Goal: Information Seeking & Learning: Get advice/opinions

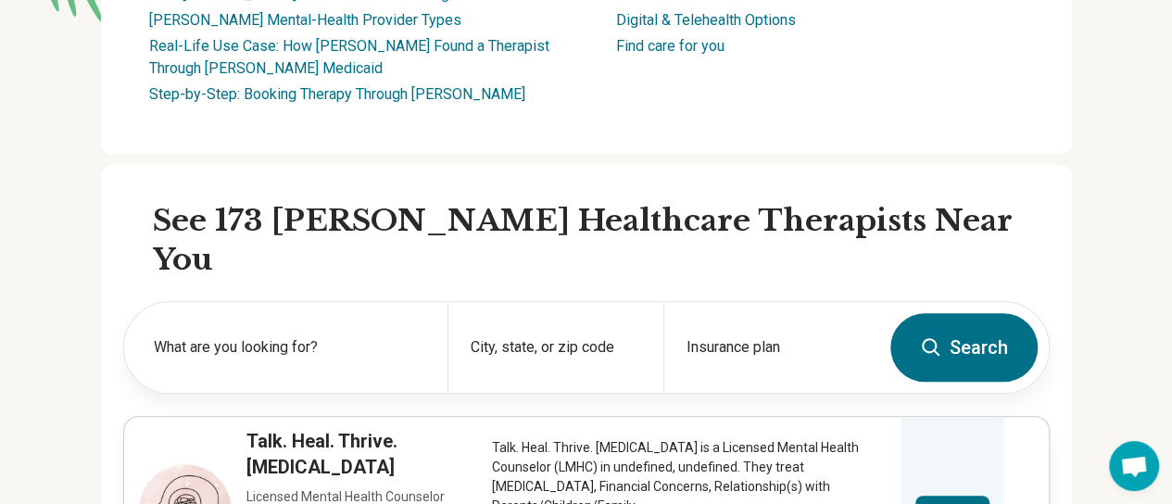
scroll to position [458, 0]
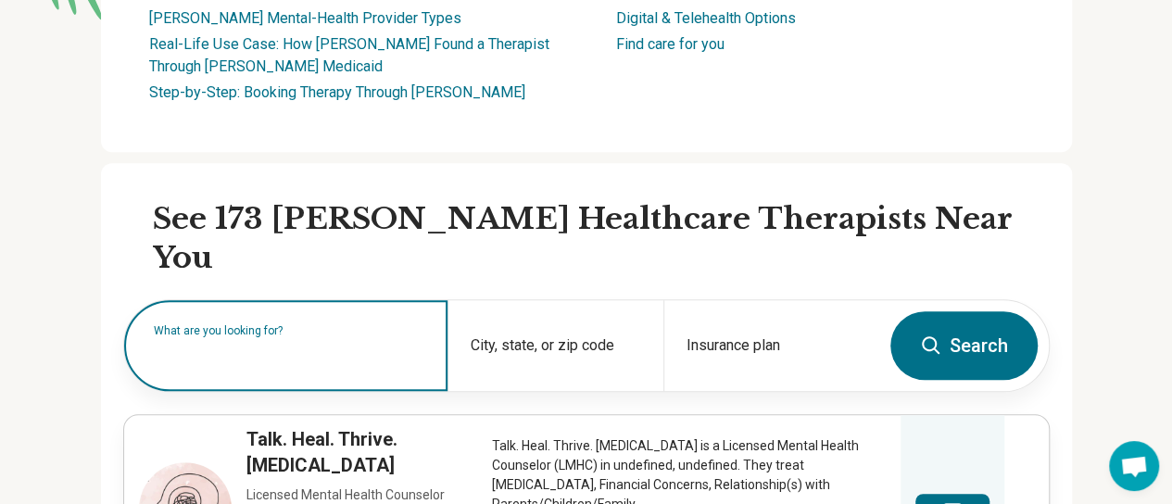
click at [300, 344] on input "text" at bounding box center [289, 355] width 271 height 22
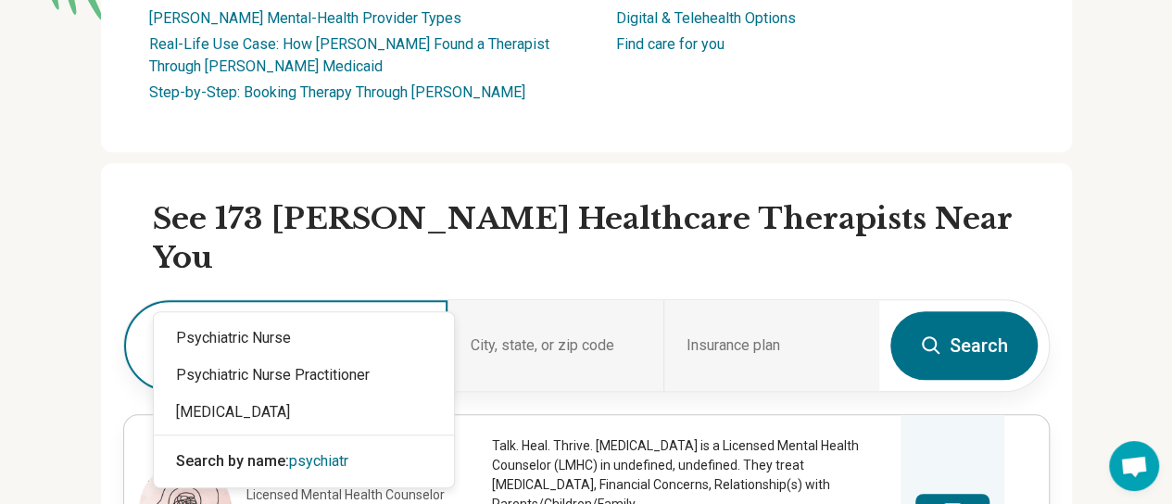
type input "**********"
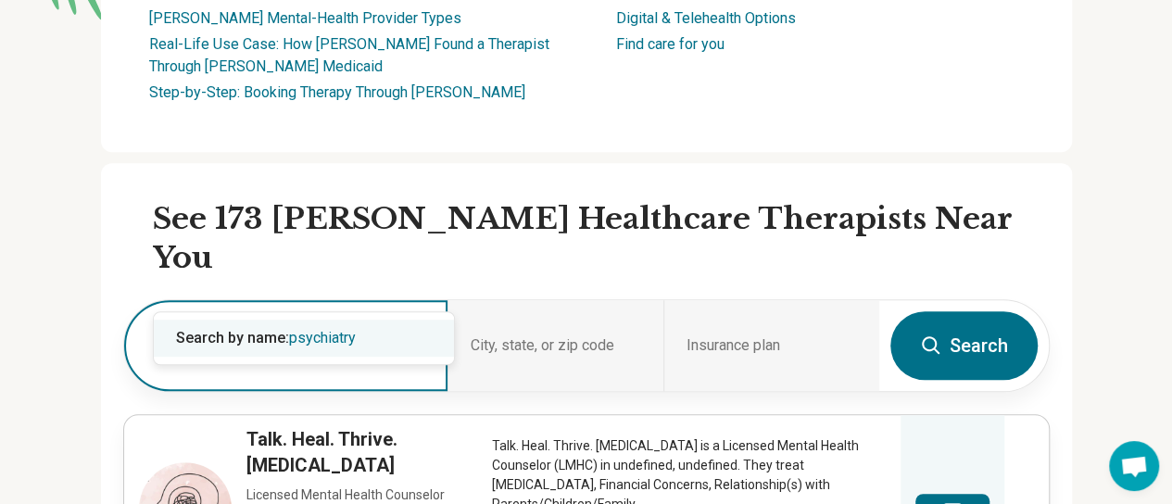
click at [329, 333] on span "psychiatry" at bounding box center [322, 338] width 67 height 18
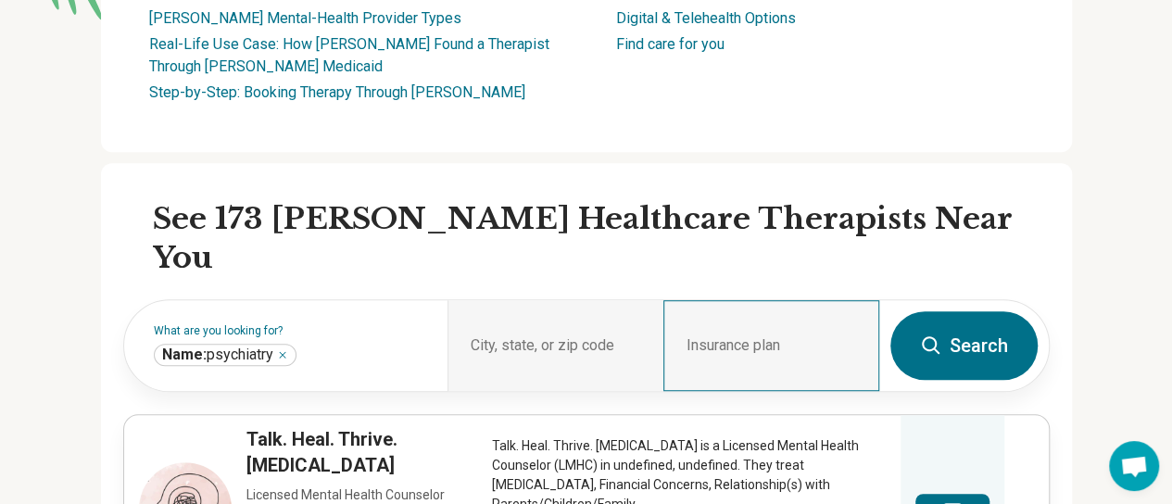
click at [736, 300] on div "Insurance plan" at bounding box center [771, 345] width 216 height 91
click at [787, 300] on div "Insurance plan" at bounding box center [771, 345] width 216 height 91
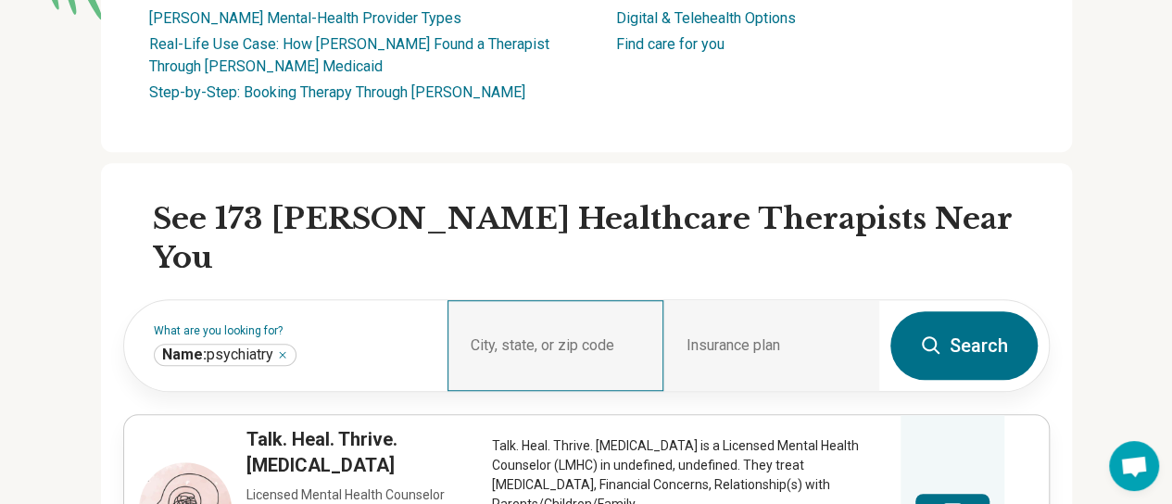
click at [576, 300] on div "City, state, or zip code" at bounding box center [556, 345] width 216 height 91
click at [942, 334] on icon at bounding box center [931, 345] width 22 height 22
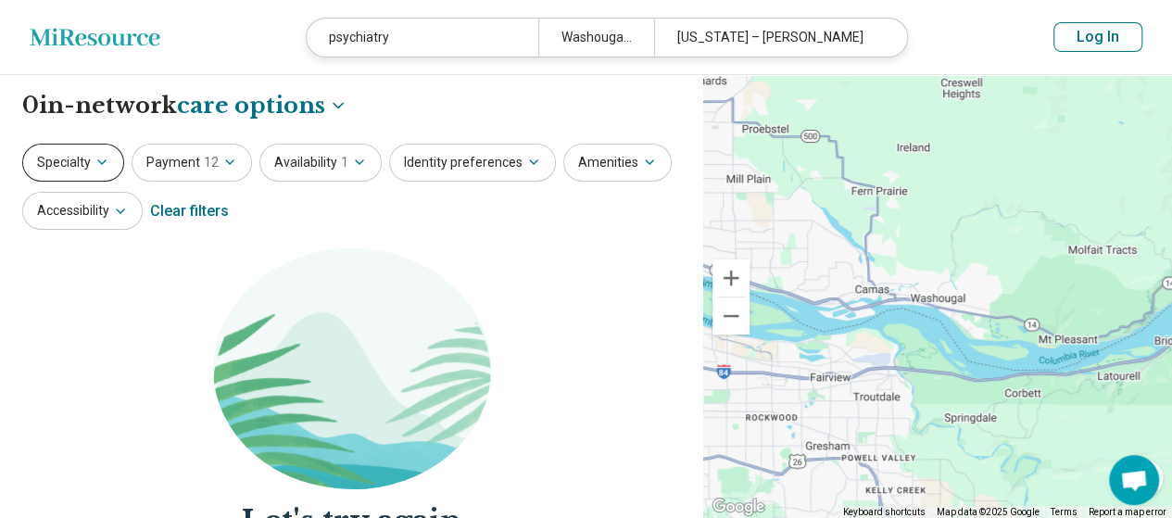
click at [82, 154] on button "Specialty" at bounding box center [73, 163] width 102 height 38
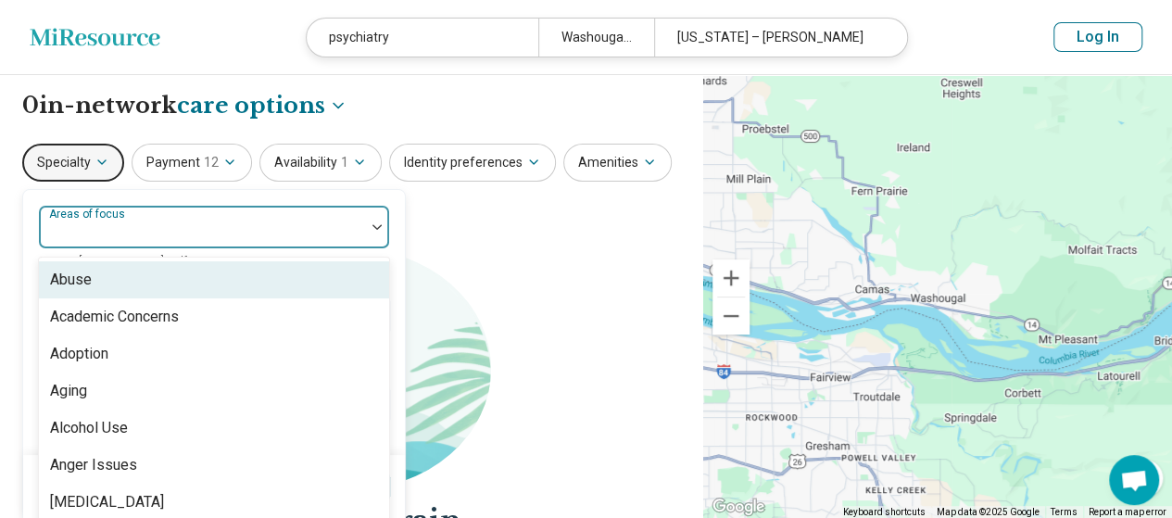
click at [89, 211] on div "Areas of focus" at bounding box center [214, 227] width 352 height 44
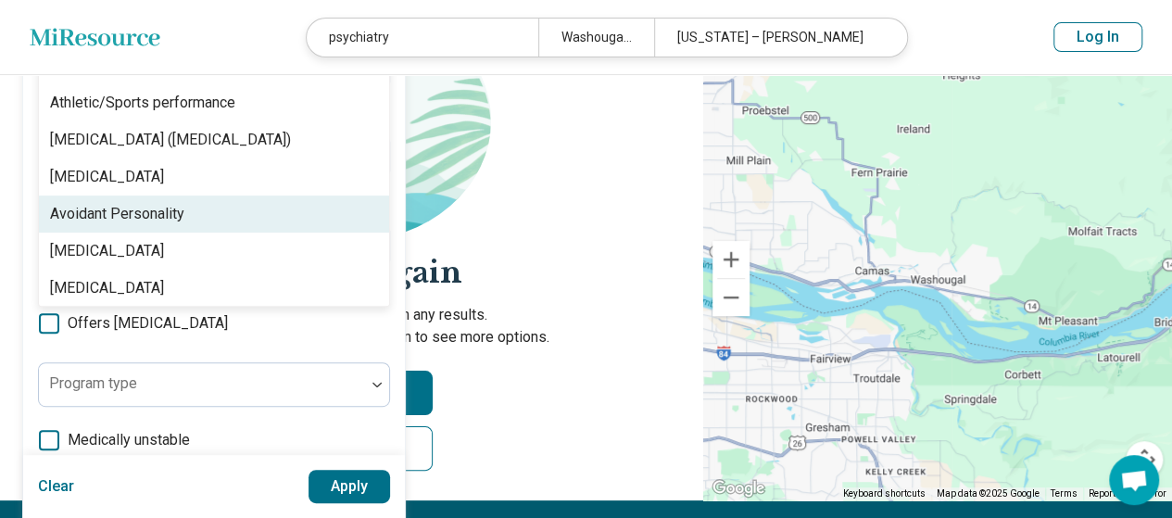
scroll to position [300, 0]
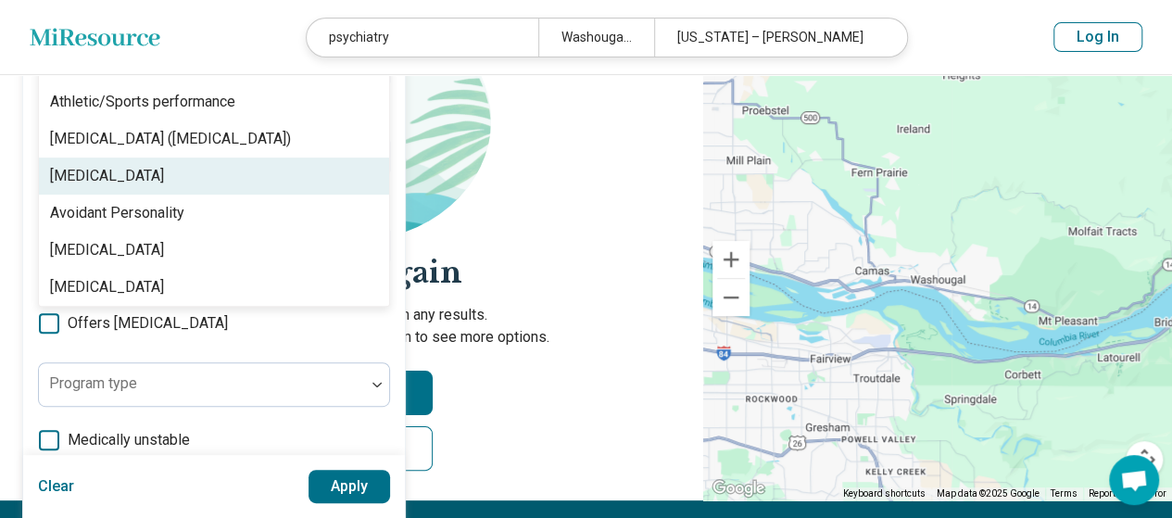
click at [82, 165] on div "[MEDICAL_DATA]" at bounding box center [107, 176] width 114 height 22
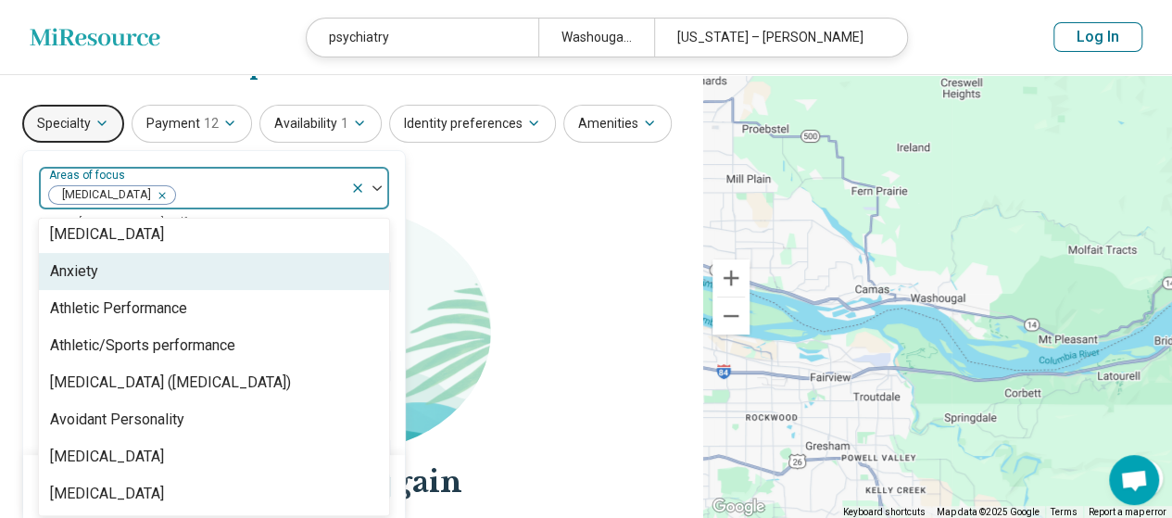
scroll to position [284, 0]
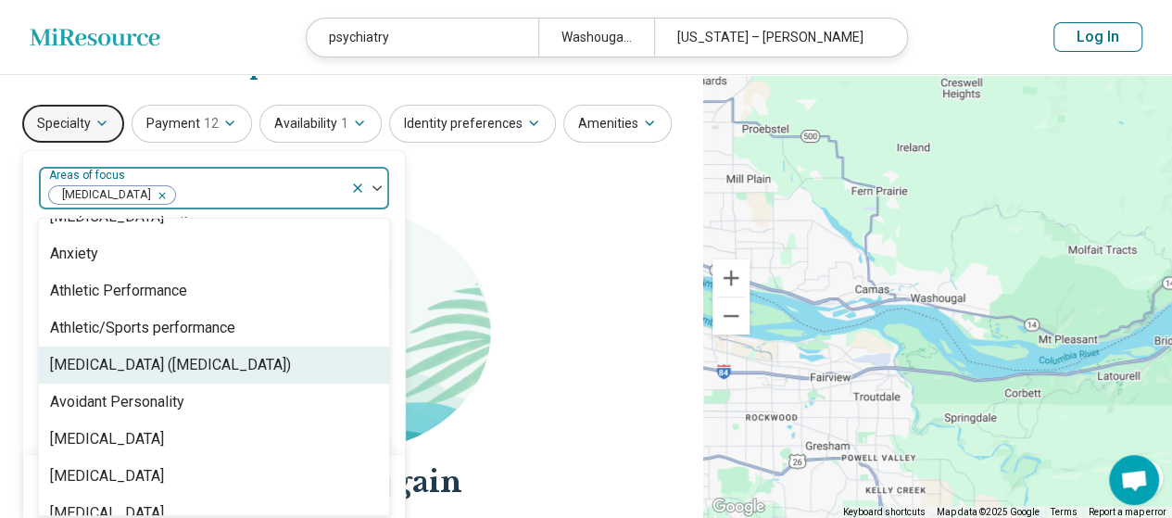
click at [186, 368] on div "[MEDICAL_DATA] ([MEDICAL_DATA])" at bounding box center [170, 365] width 241 height 22
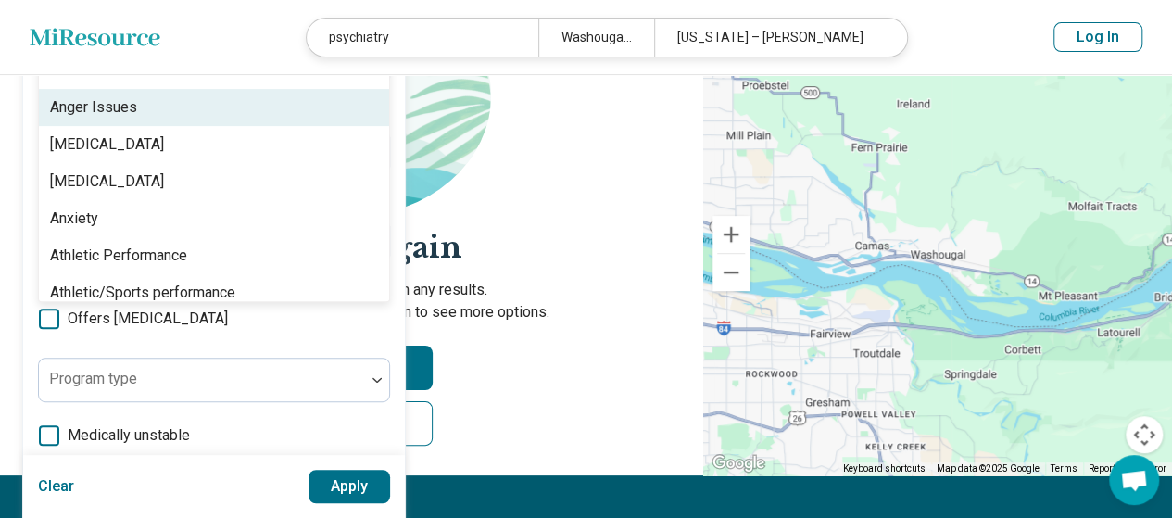
scroll to position [106, 0]
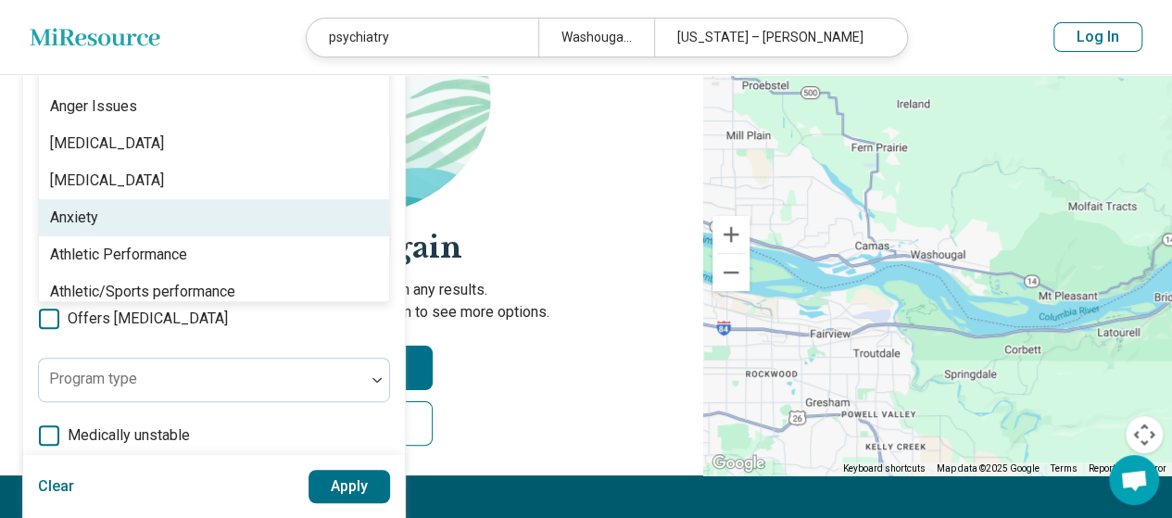
click at [137, 221] on div "Anxiety" at bounding box center [214, 217] width 350 height 37
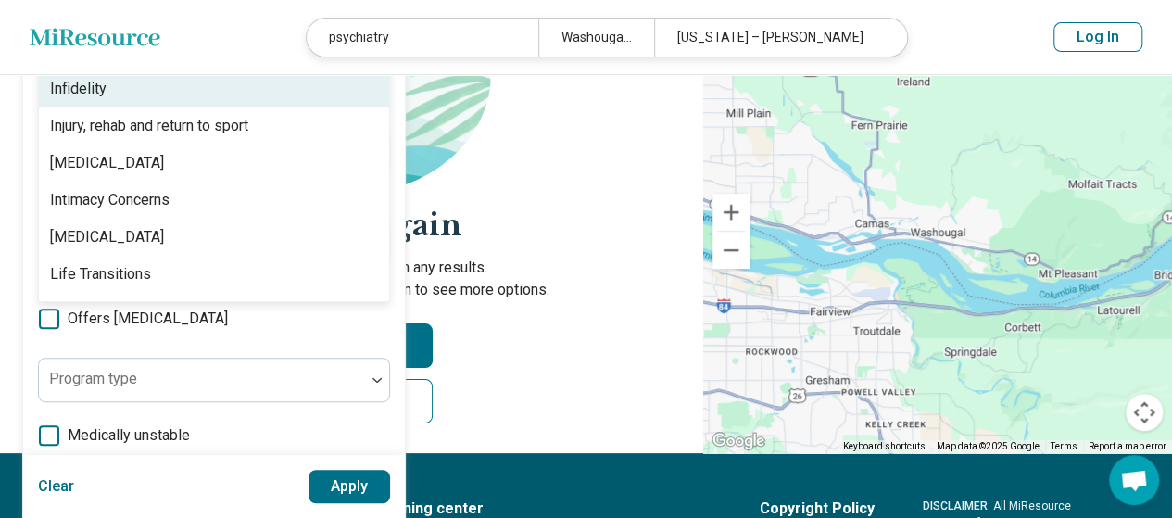
scroll to position [1576, 0]
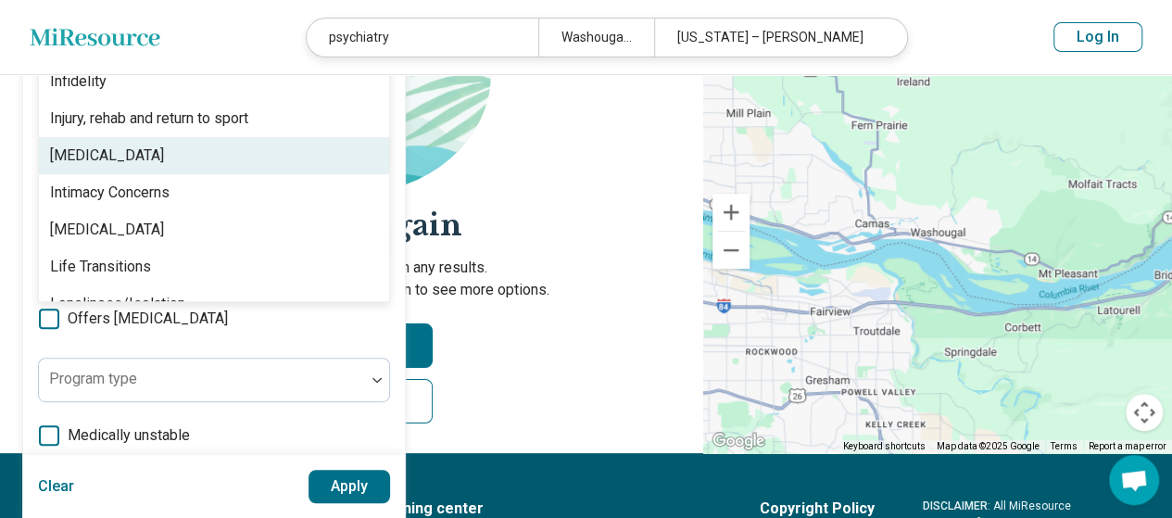
click at [100, 150] on div "[MEDICAL_DATA]" at bounding box center [107, 156] width 114 height 22
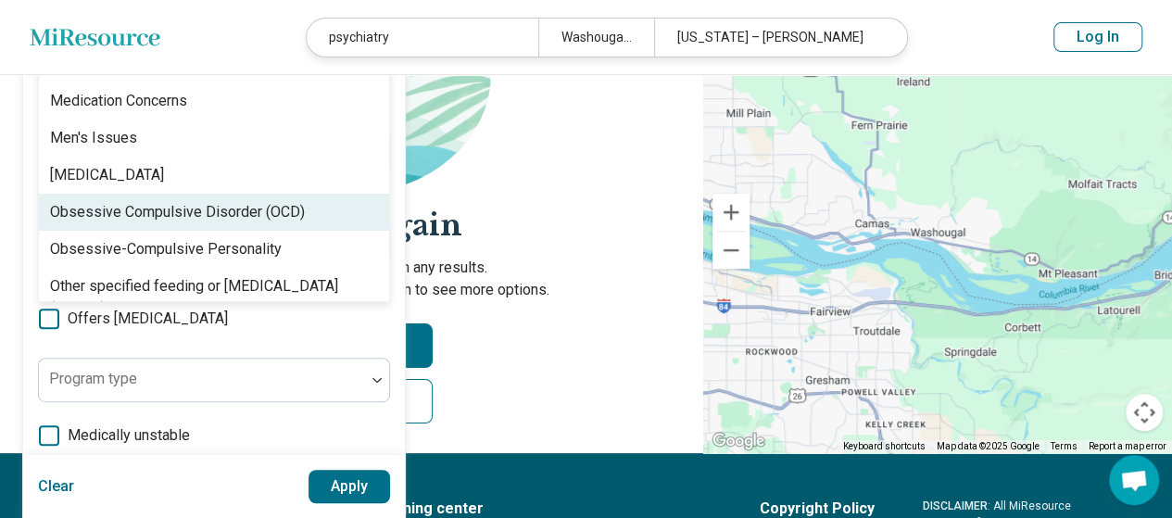
scroll to position [1780, 0]
click at [170, 210] on div "Obsessive Compulsive Disorder (OCD)" at bounding box center [177, 211] width 255 height 22
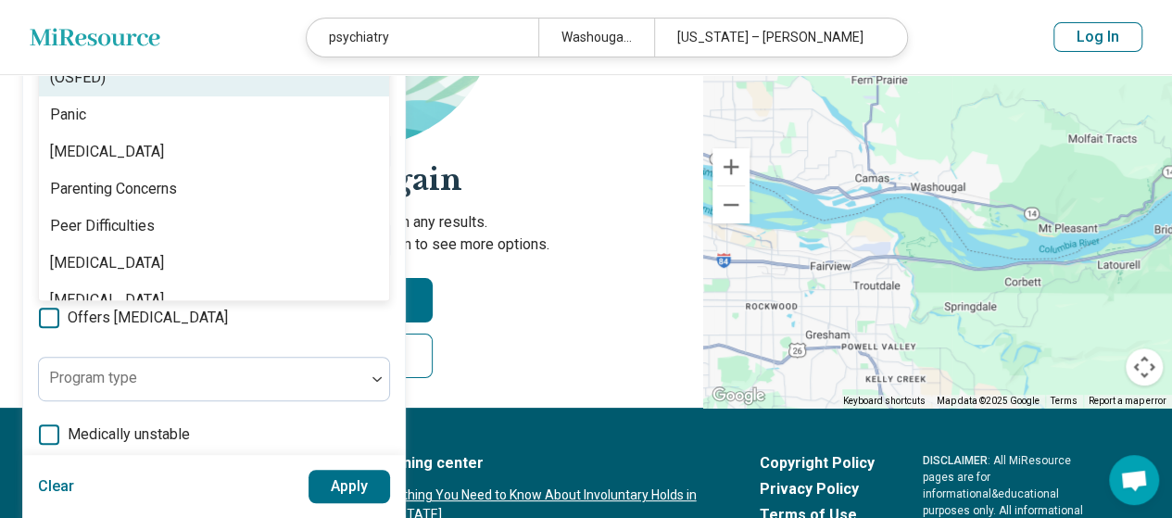
scroll to position [1972, 0]
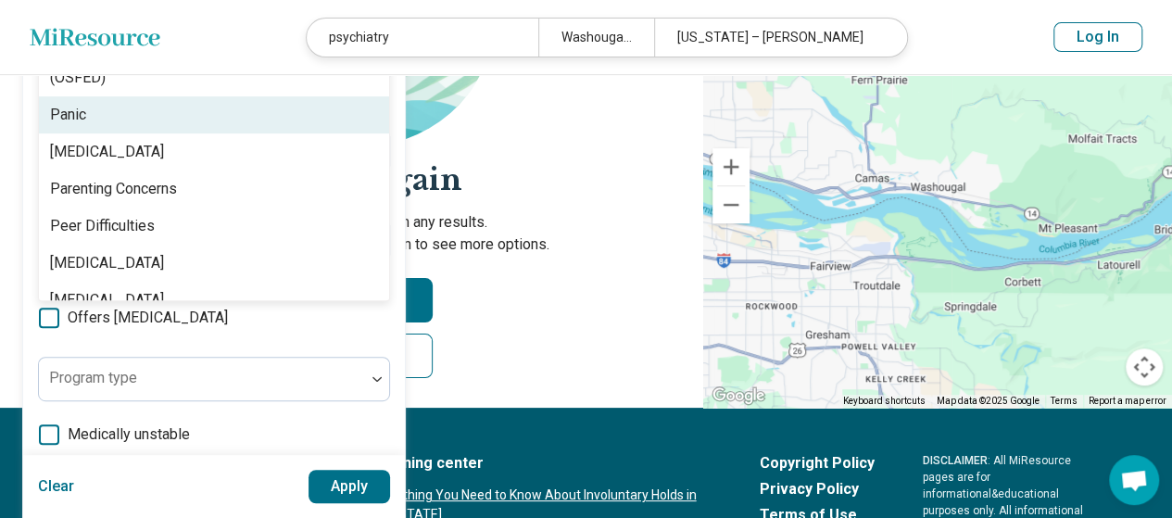
click at [87, 112] on div "Panic" at bounding box center [214, 114] width 350 height 37
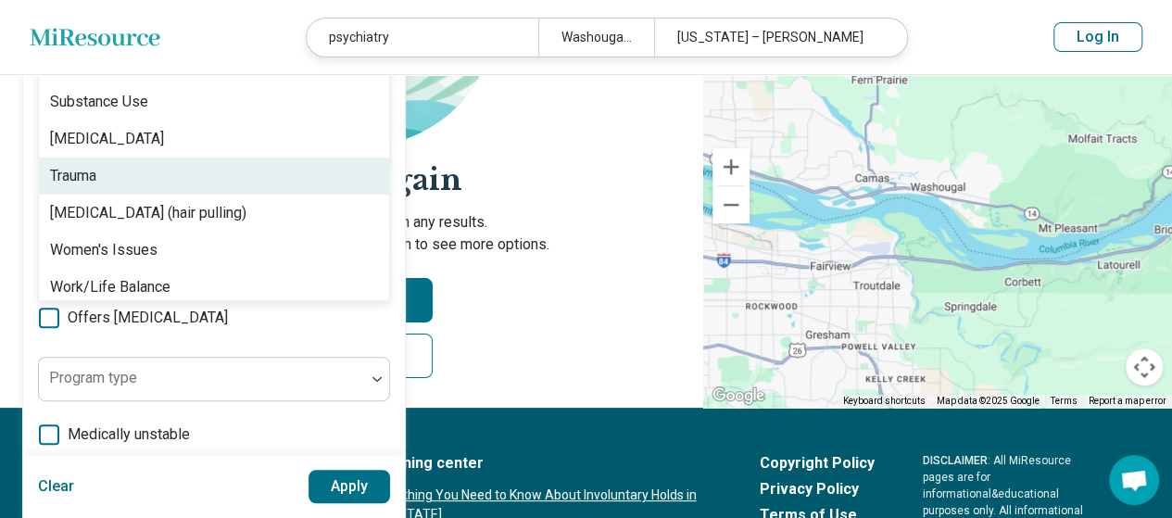
scroll to position [3239, 0]
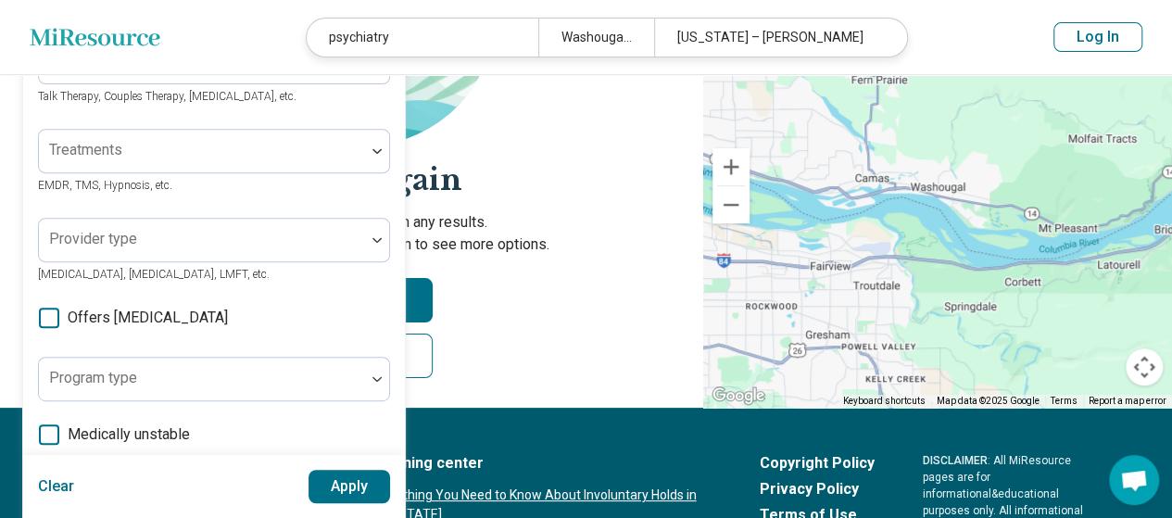
click at [400, 148] on div "Areas of focus Anxiety [MEDICAL_DATA] ([MEDICAL_DATA]) [MEDICAL_DATA] Panic [ME…" at bounding box center [214, 269] width 382 height 841
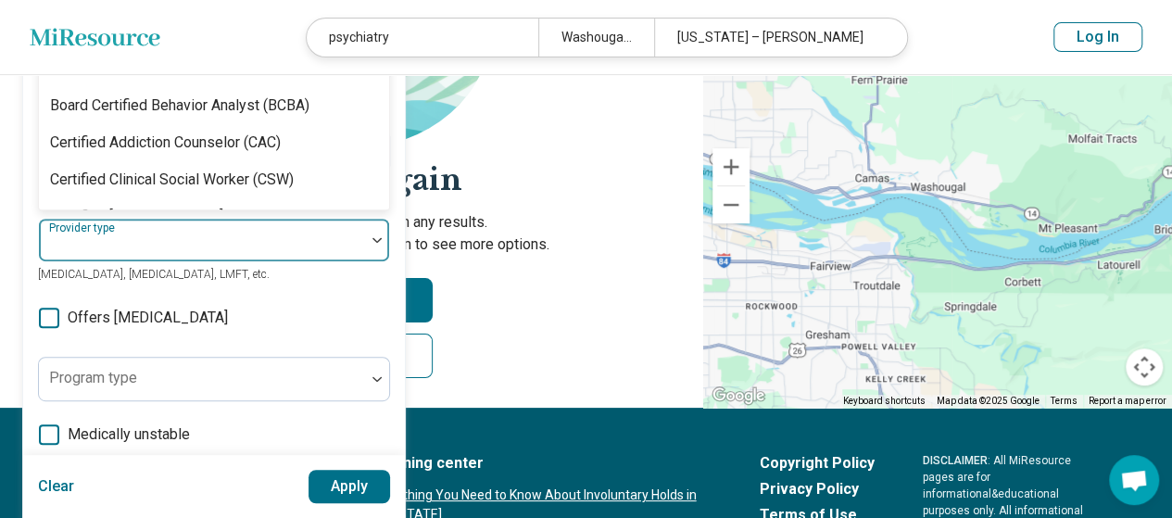
click at [377, 246] on div at bounding box center [377, 240] width 24 height 43
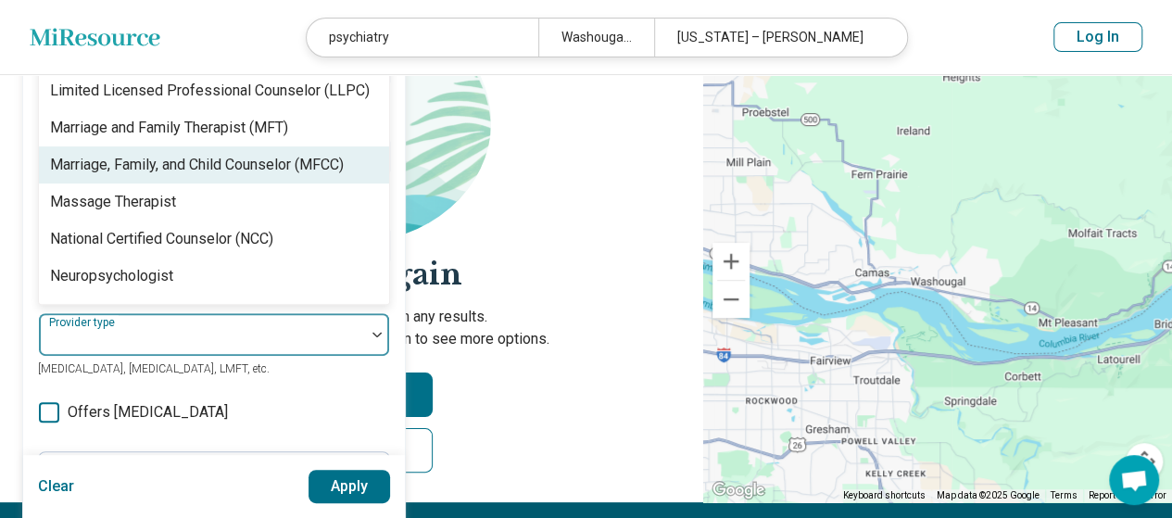
scroll to position [1772, 0]
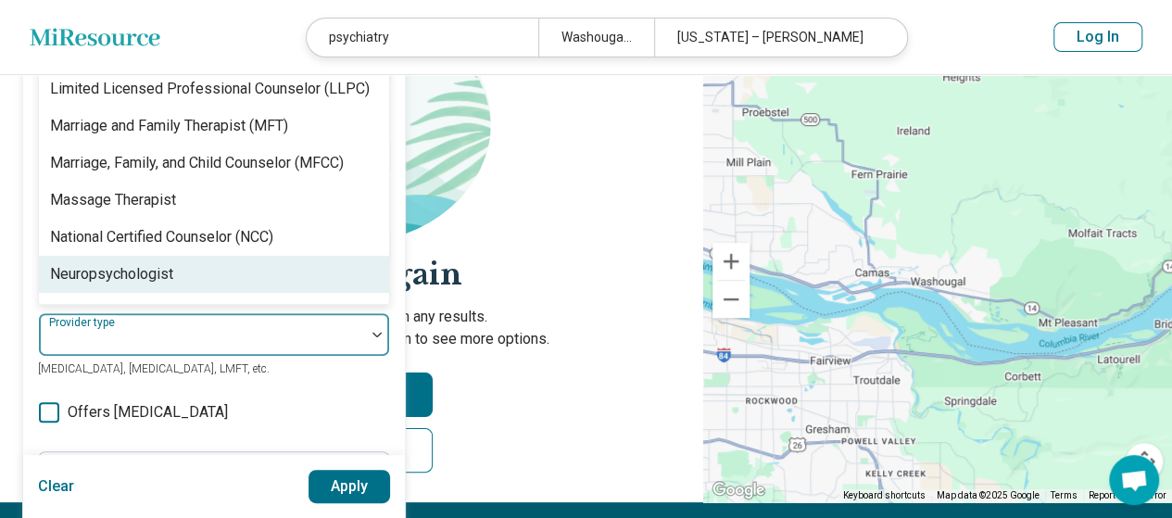
click at [155, 263] on div "Neuropsychologist" at bounding box center [111, 274] width 123 height 22
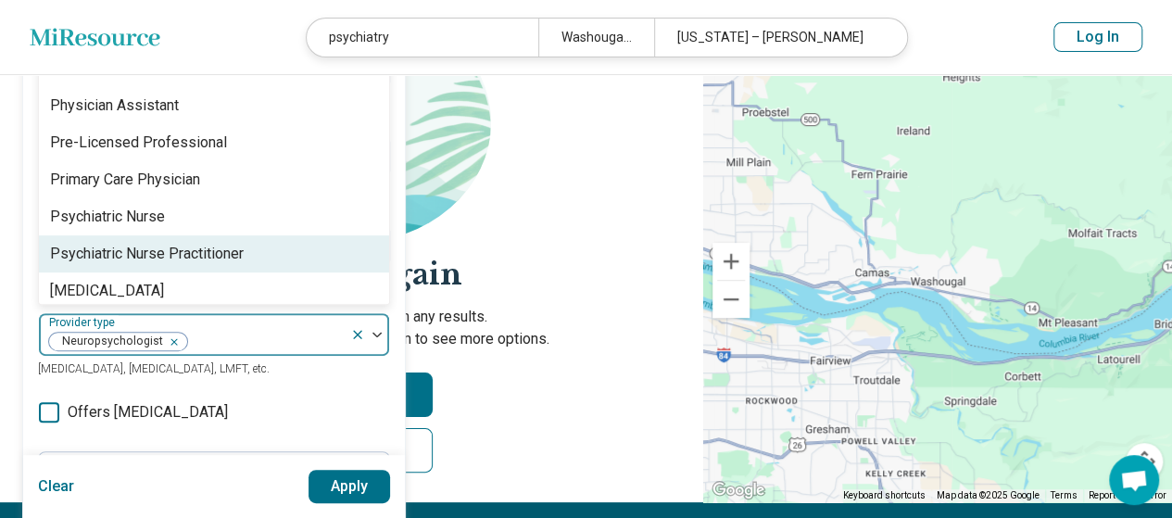
scroll to position [2204, 0]
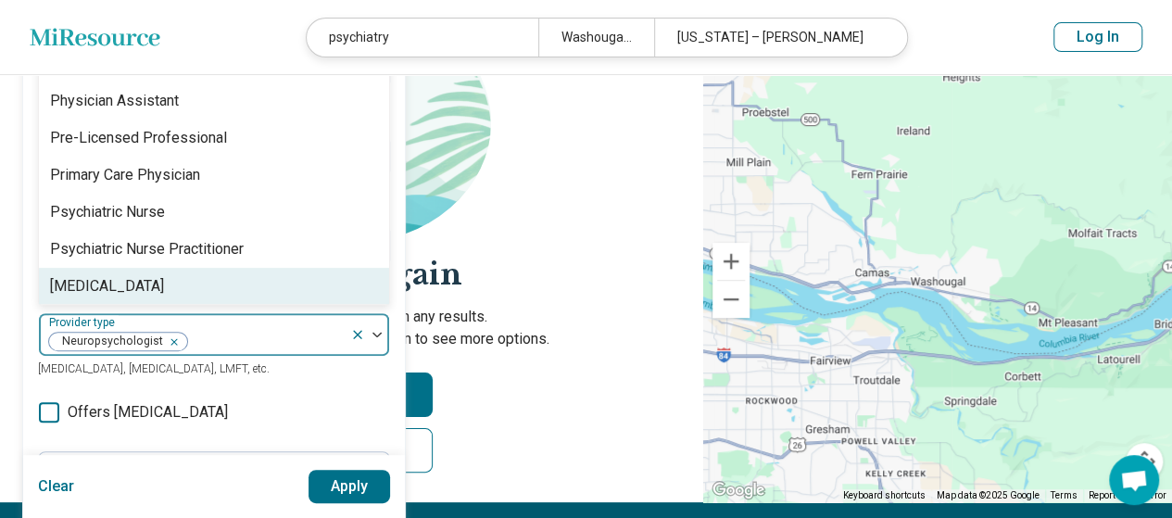
click at [241, 268] on div "[MEDICAL_DATA]" at bounding box center [214, 286] width 350 height 37
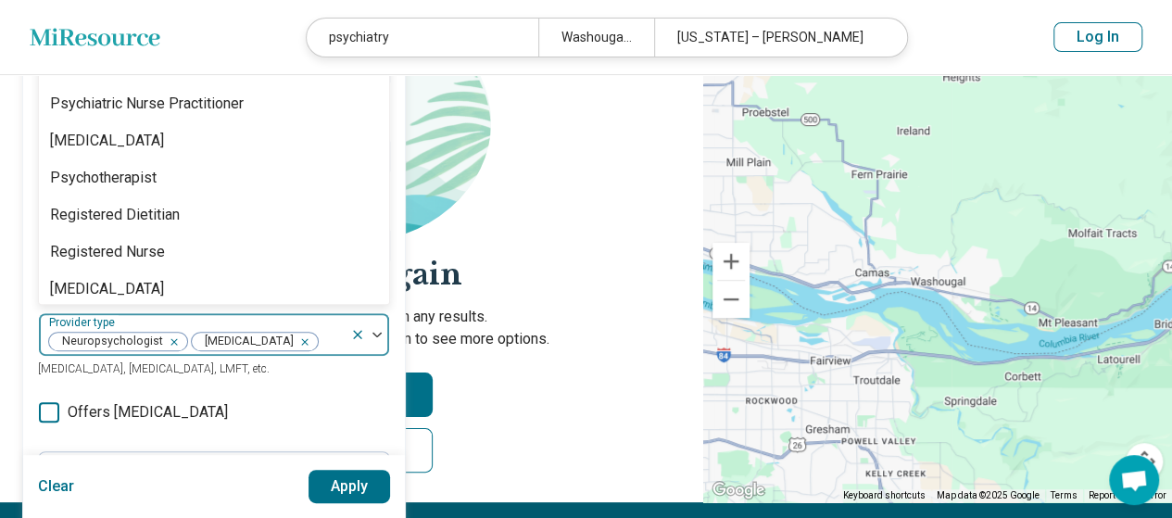
click at [397, 373] on div "Areas of focus Anxiety [MEDICAL_DATA] ([MEDICAL_DATA]) [MEDICAL_DATA] Panic [ME…" at bounding box center [214, 363] width 382 height 841
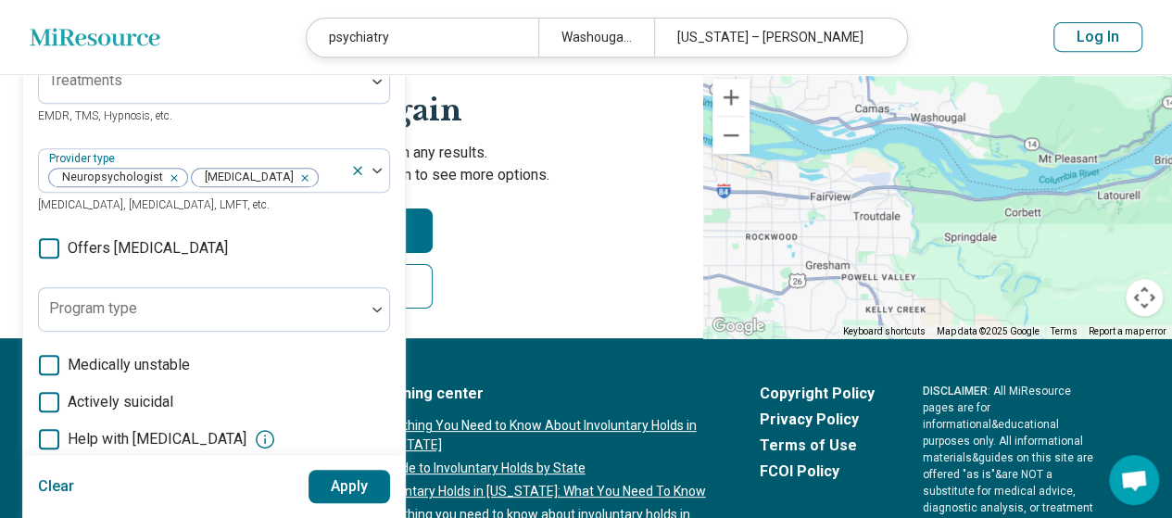
scroll to position [416, 0]
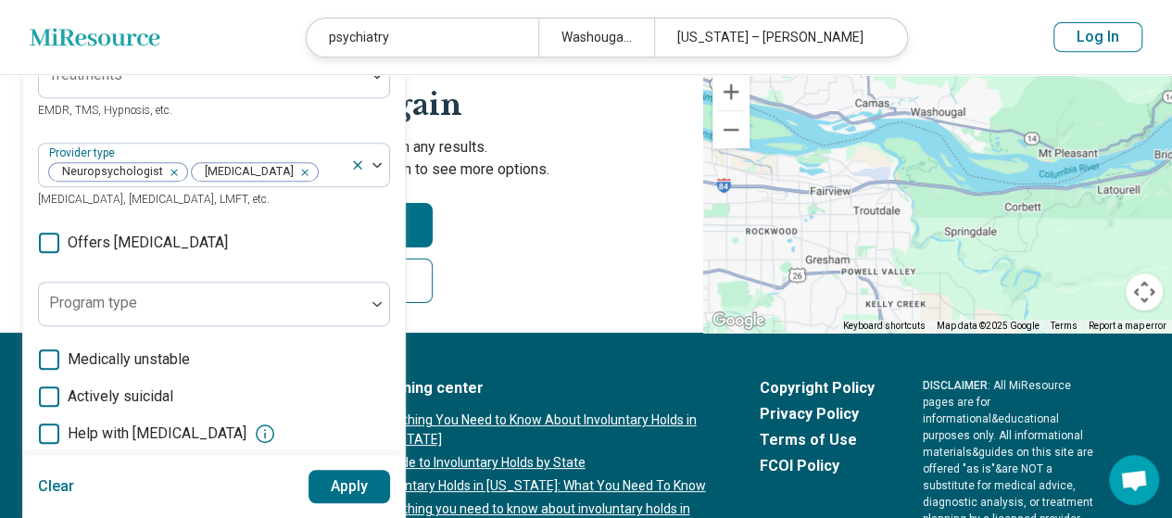
click at [57, 242] on icon at bounding box center [49, 243] width 20 height 20
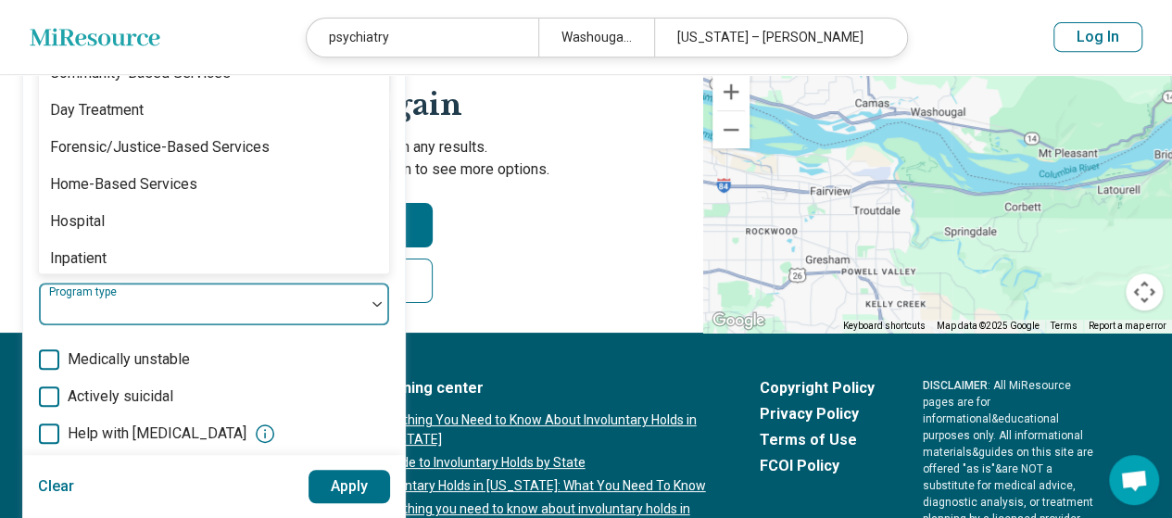
click at [267, 307] on div "Areas of focus Anxiety [MEDICAL_DATA] ([MEDICAL_DATA]) [MEDICAL_DATA] Panic [ME…" at bounding box center [214, 195] width 352 height 812
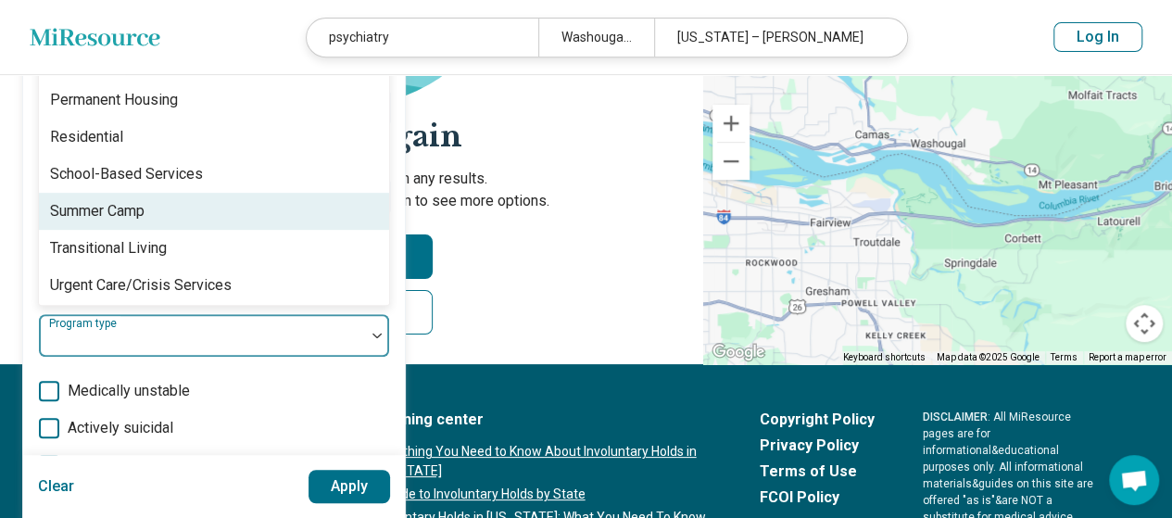
scroll to position [378, 0]
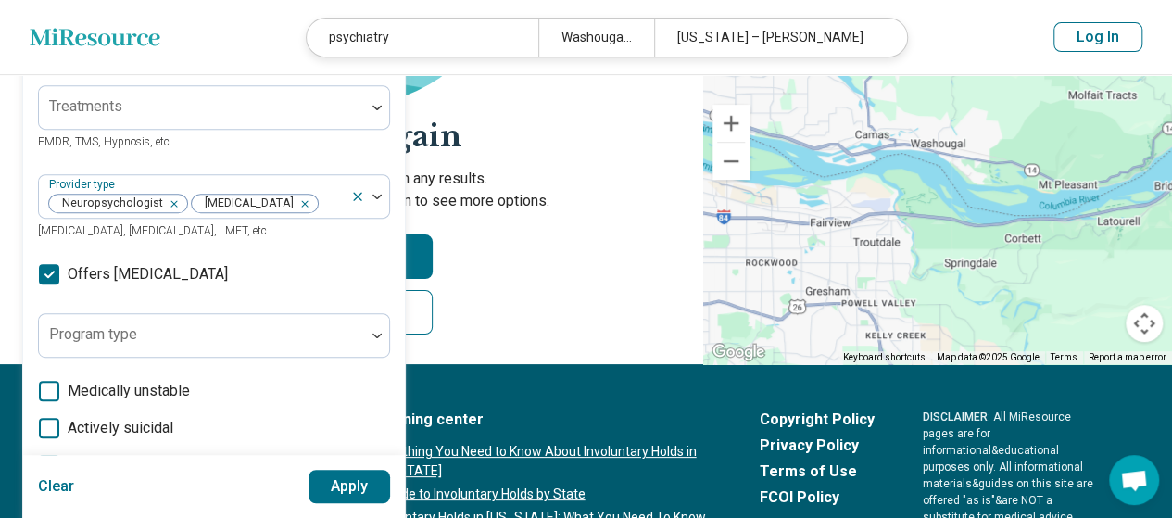
click at [393, 368] on div "Areas of focus Anxiety [MEDICAL_DATA] ([MEDICAL_DATA]) [MEDICAL_DATA] Panic [ME…" at bounding box center [214, 225] width 382 height 841
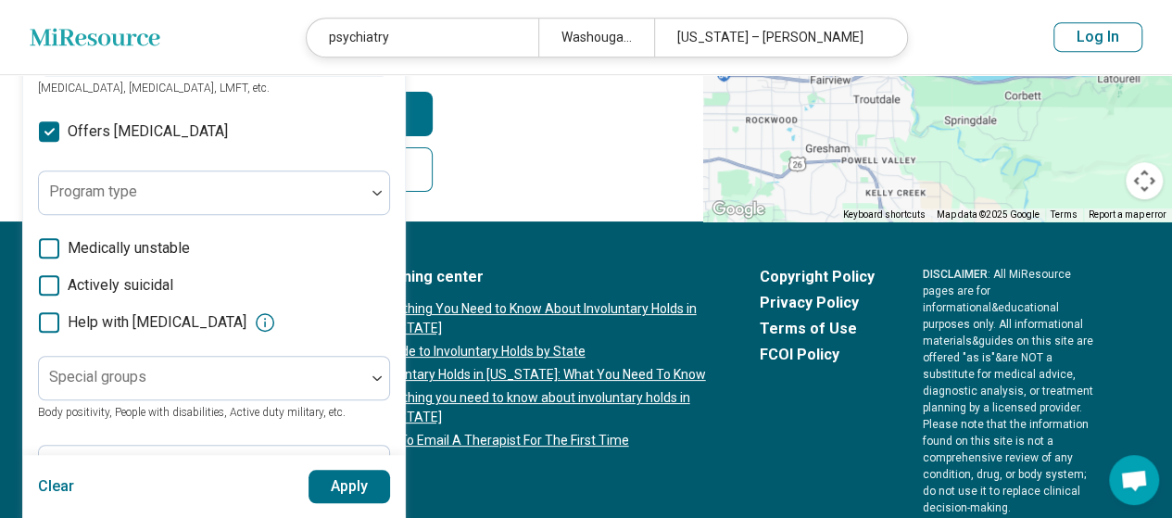
scroll to position [597, 0]
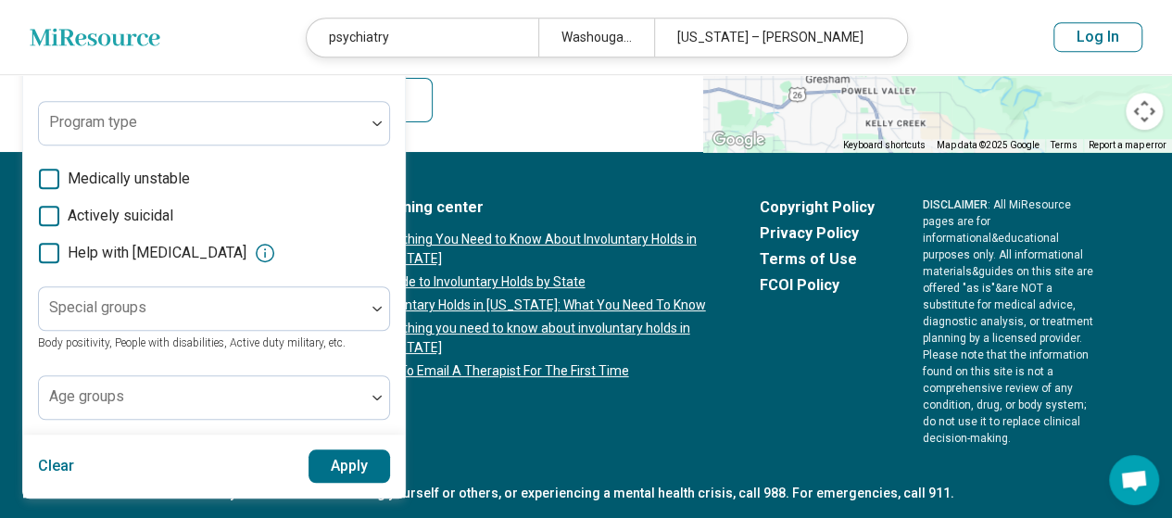
click at [352, 460] on button "Apply" at bounding box center [350, 465] width 82 height 33
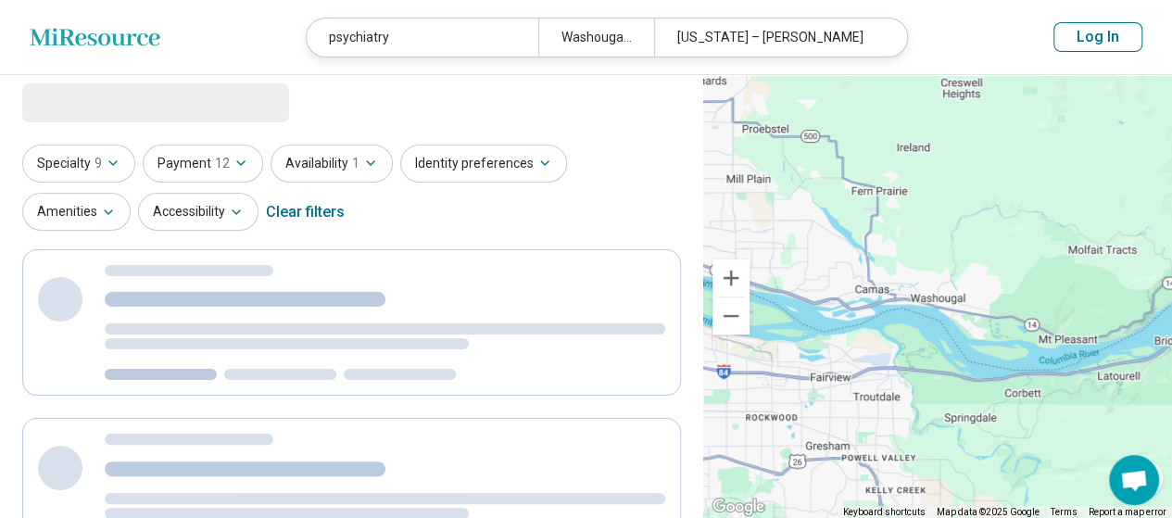
scroll to position [0, 0]
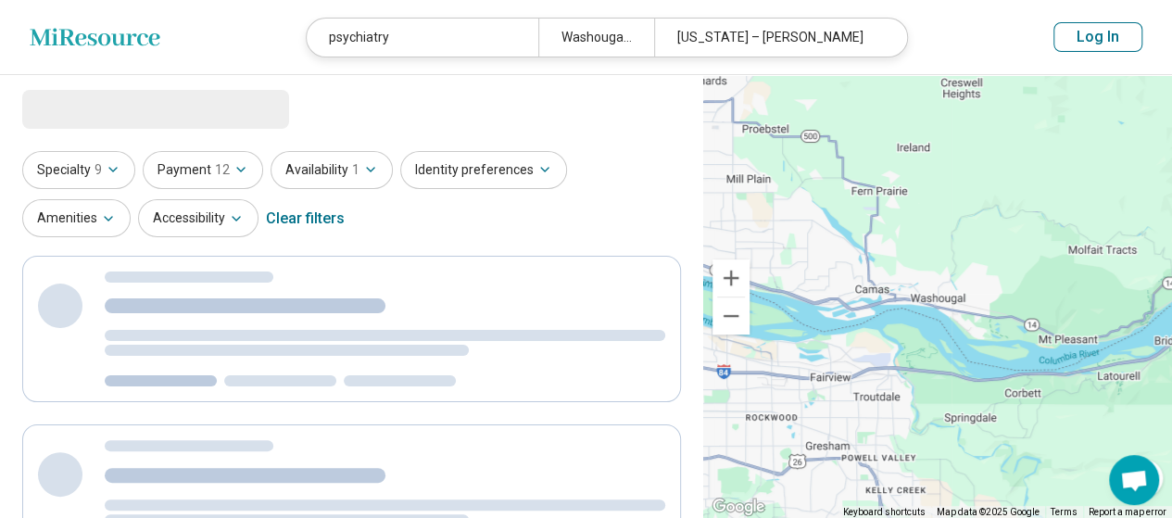
select select "***"
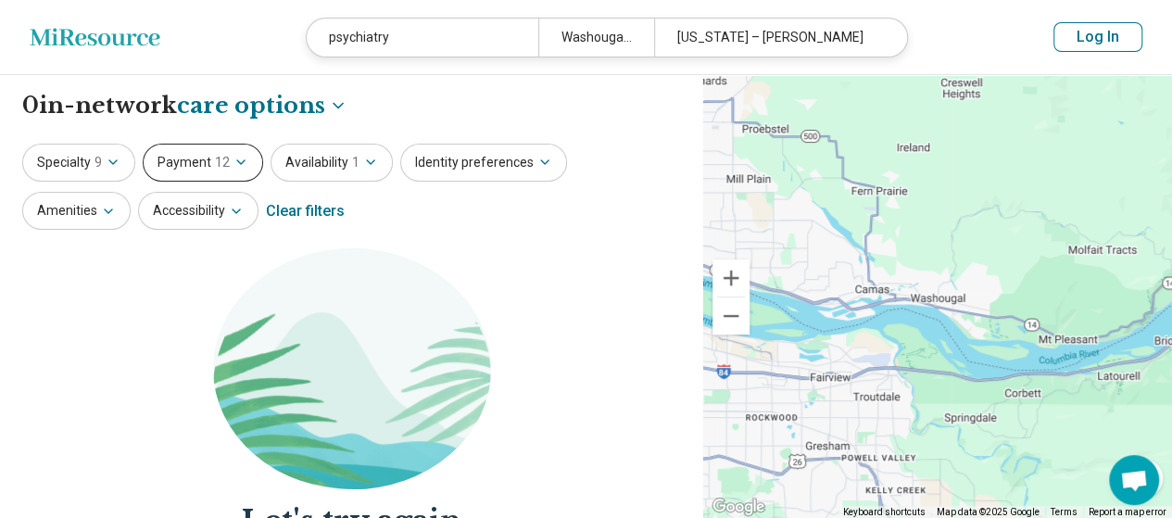
click at [228, 171] on button "Payment 12" at bounding box center [203, 163] width 120 height 38
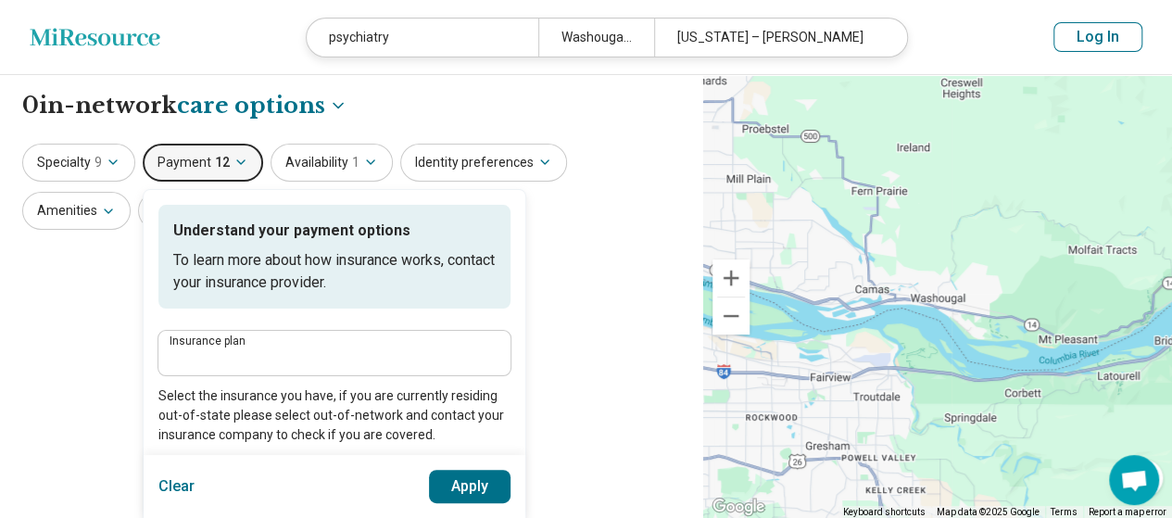
type input "**********"
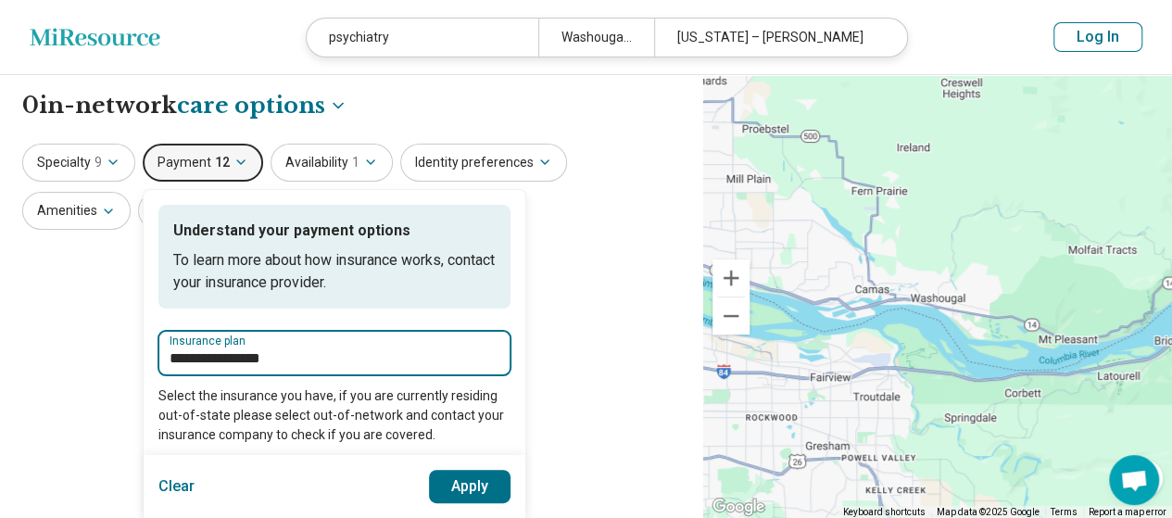
click at [228, 349] on input "**********" at bounding box center [335, 358] width 330 height 22
